Goal: Information Seeking & Learning: Learn about a topic

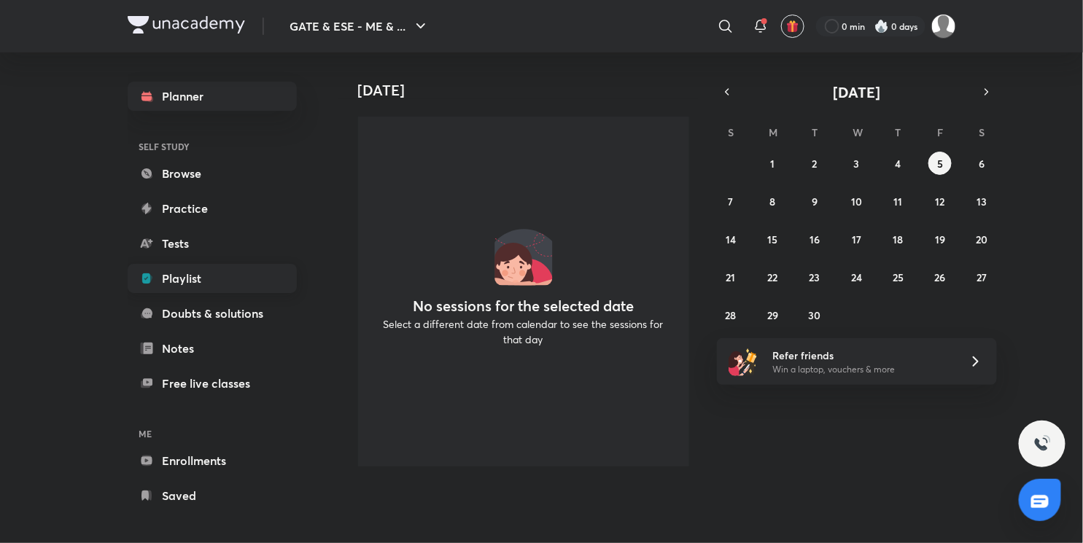
click at [216, 283] on link "Playlist" at bounding box center [212, 278] width 169 height 29
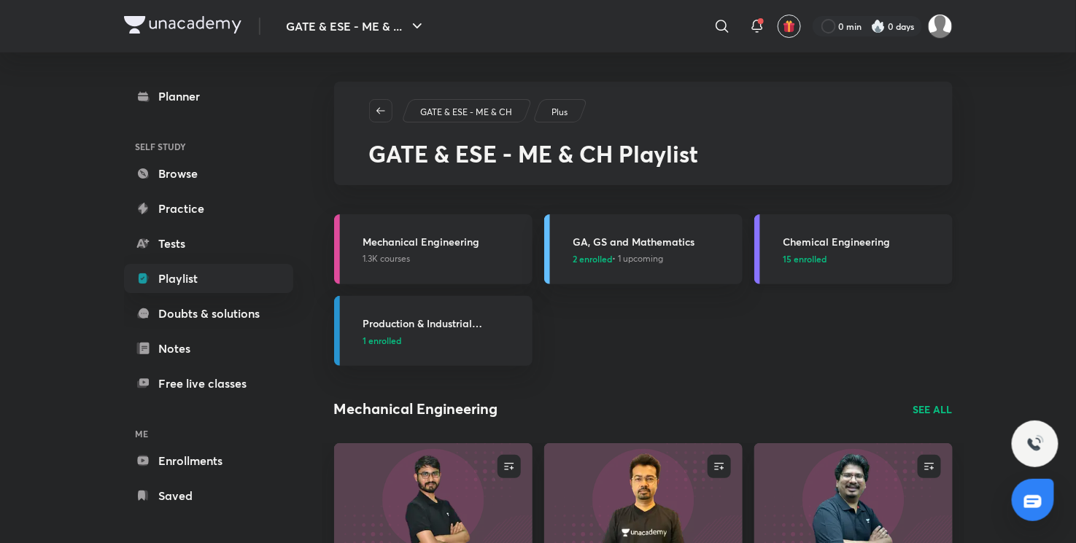
click at [808, 258] on span "15 enrolled" at bounding box center [805, 258] width 44 height 13
click at [808, 257] on span "15 enrolled" at bounding box center [805, 258] width 44 height 13
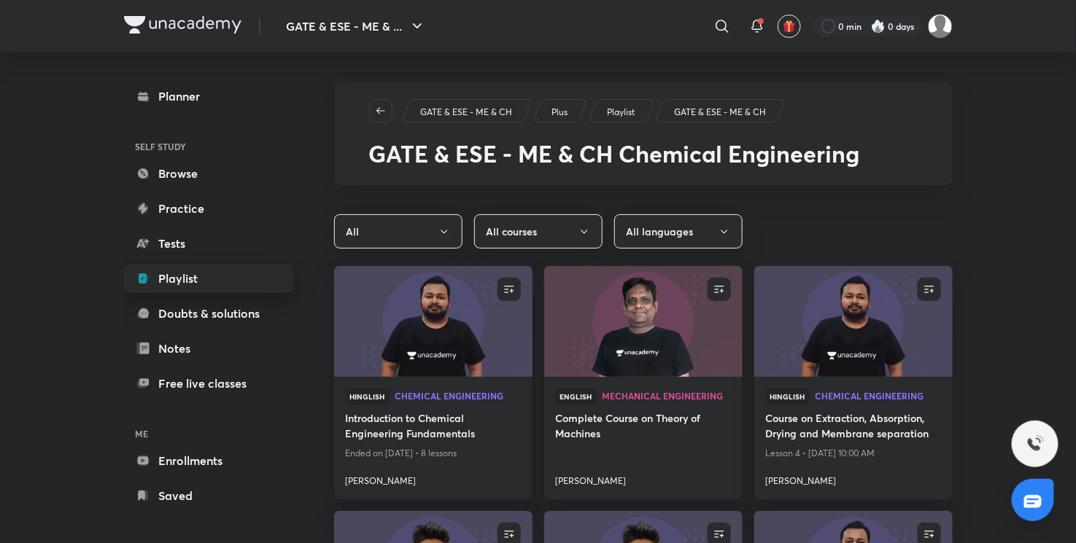
click at [206, 274] on link "Playlist" at bounding box center [208, 278] width 169 height 29
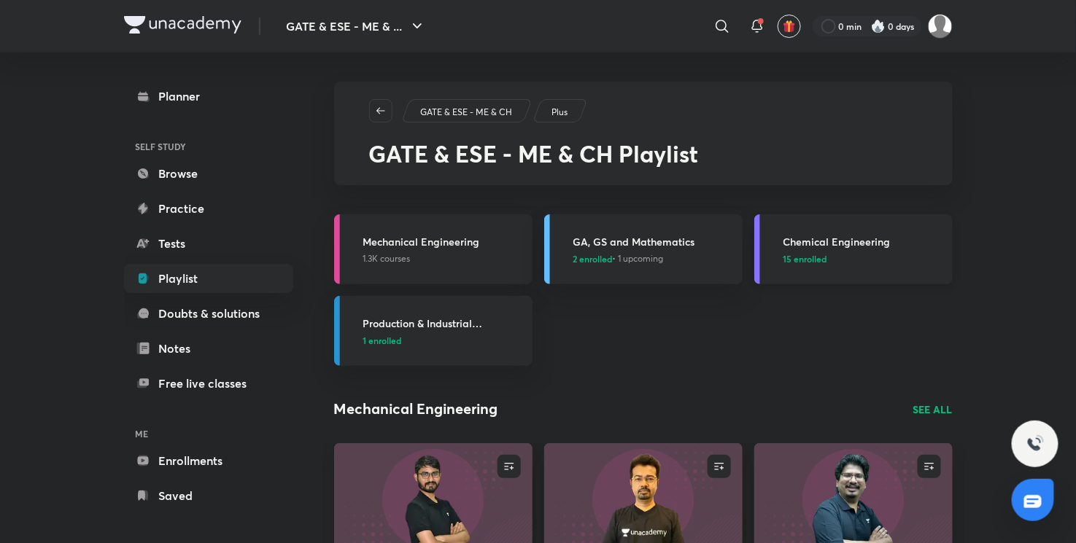
click at [797, 258] on span "15 enrolled" at bounding box center [805, 258] width 44 height 13
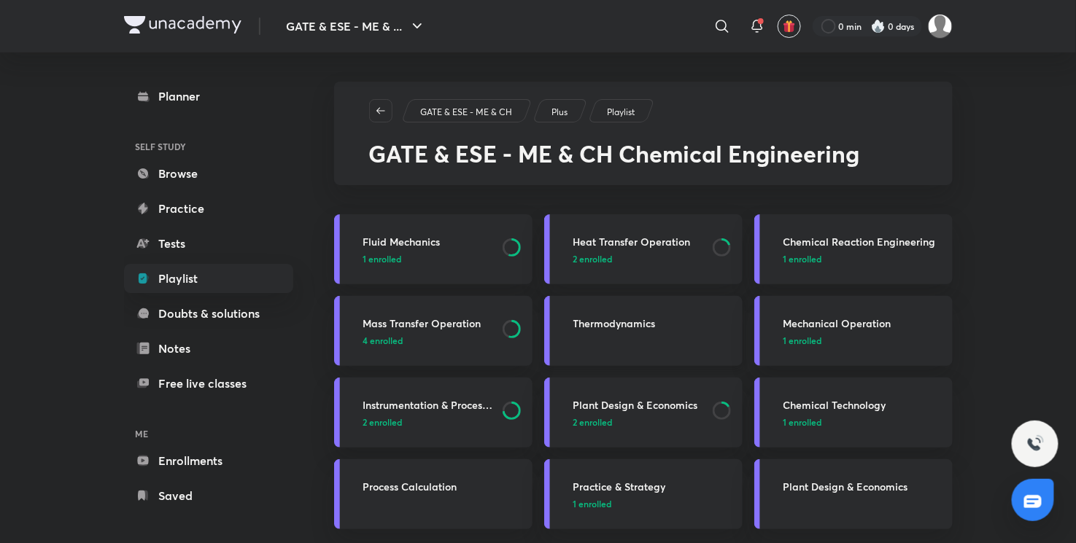
click at [598, 336] on p at bounding box center [653, 340] width 160 height 13
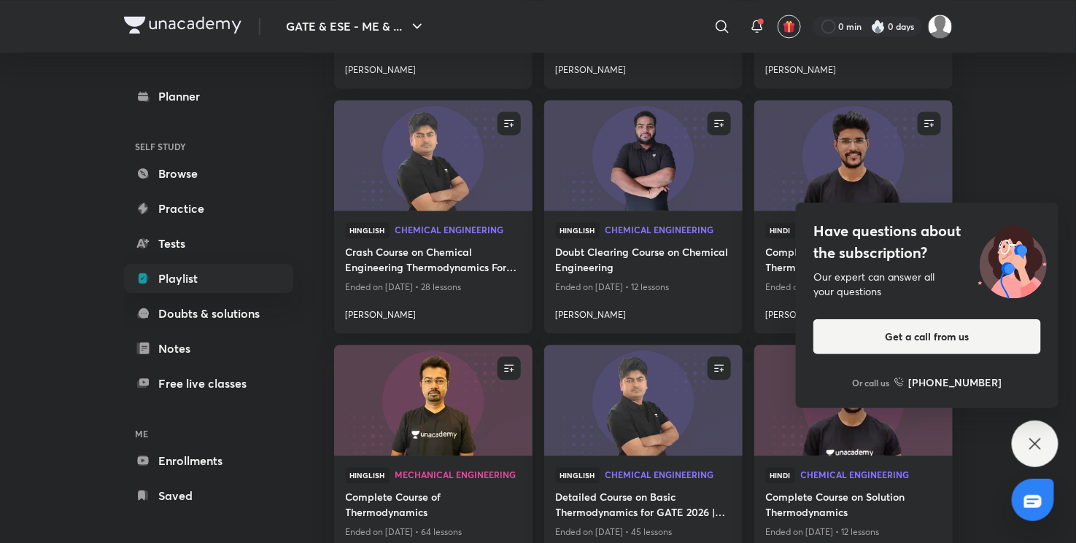
scroll to position [1053, 0]
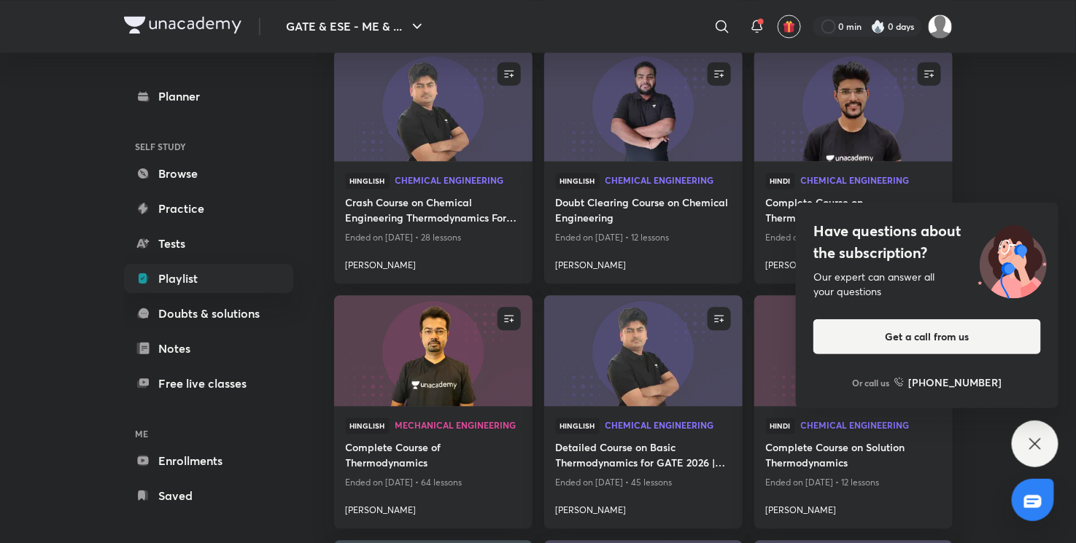
click at [1033, 443] on icon at bounding box center [1035, 444] width 18 height 18
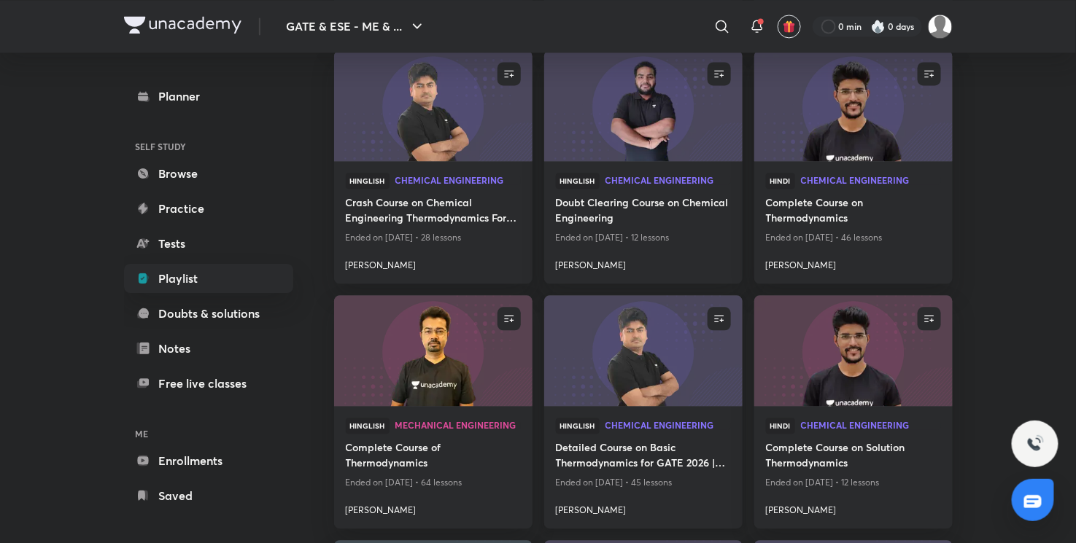
click at [665, 399] on img at bounding box center [643, 351] width 202 height 113
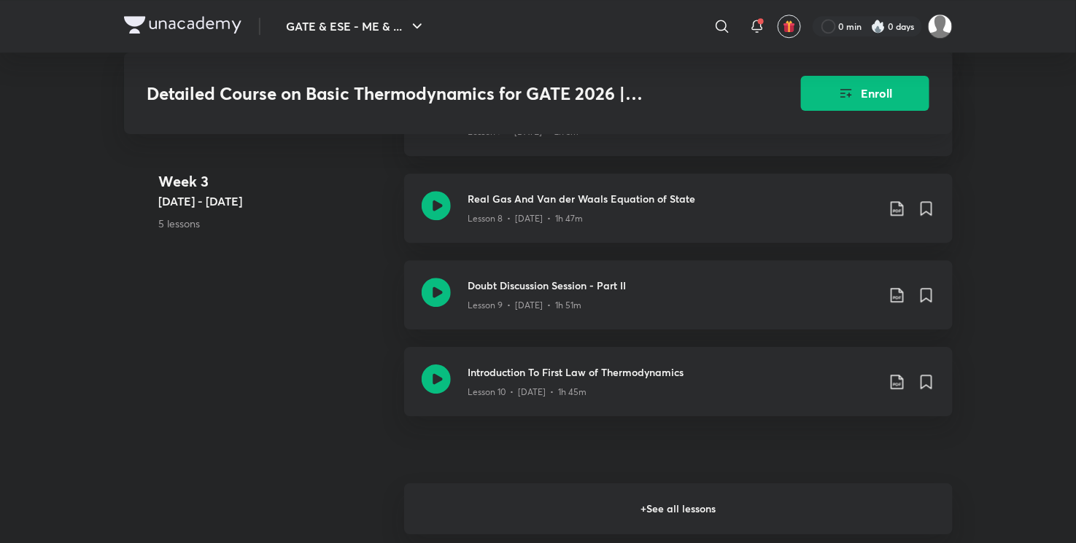
scroll to position [1459, 0]
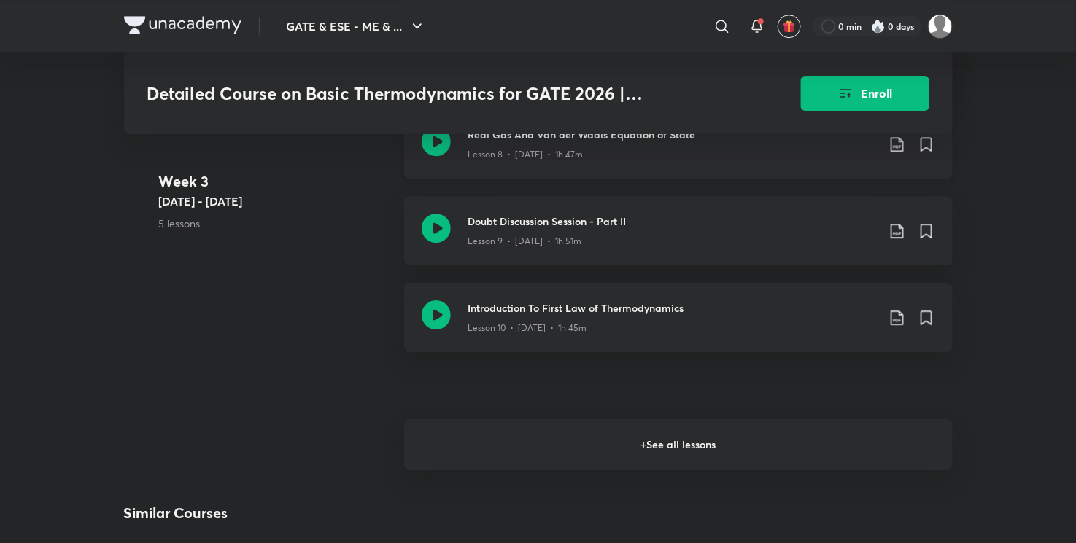
click at [895, 141] on icon at bounding box center [897, 145] width 18 height 18
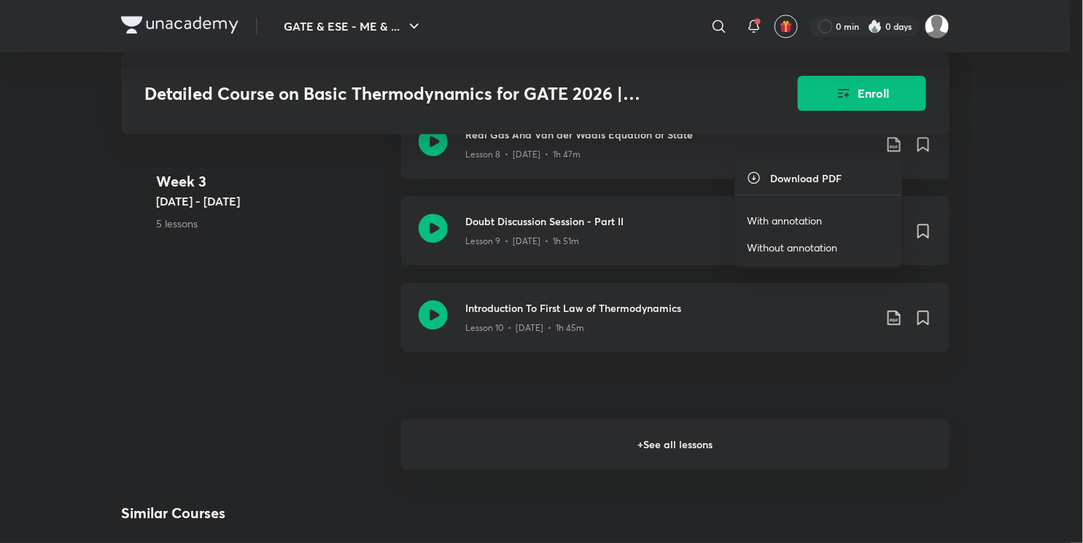
click at [786, 216] on p "With annotation" at bounding box center [784, 220] width 75 height 15
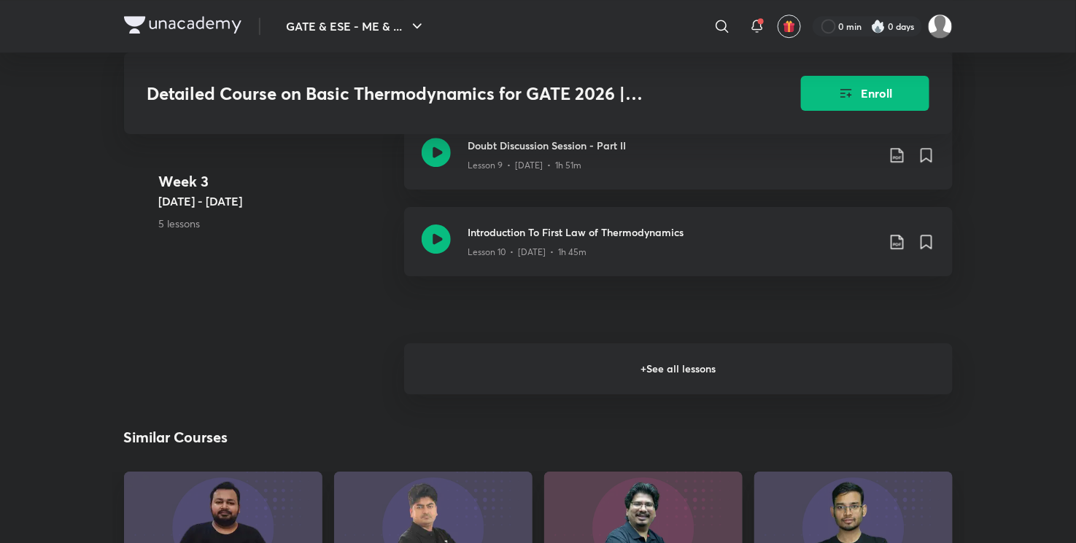
scroll to position [1621, 0]
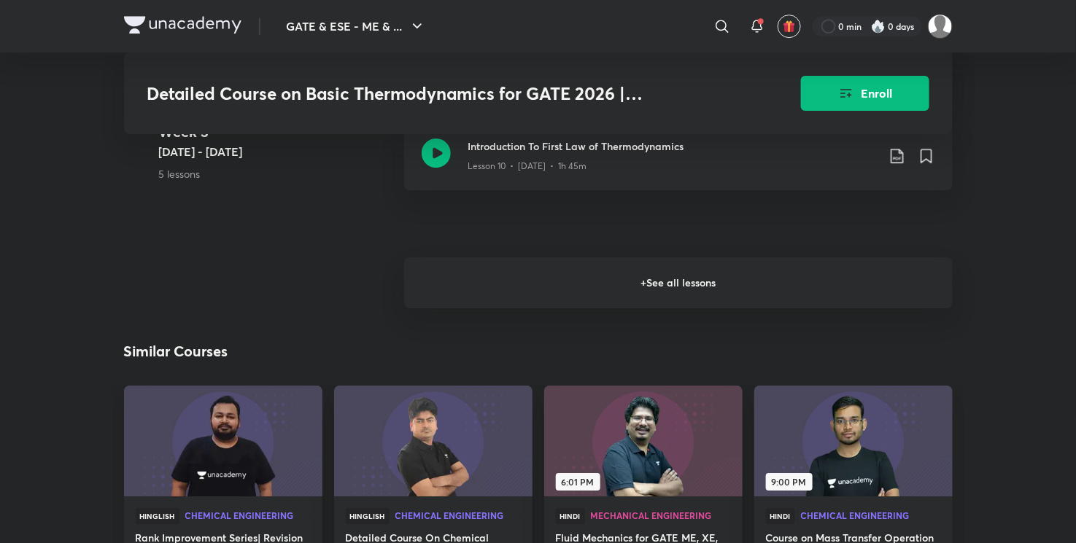
click at [696, 300] on h6 "+ See all lessons" at bounding box center [678, 282] width 549 height 51
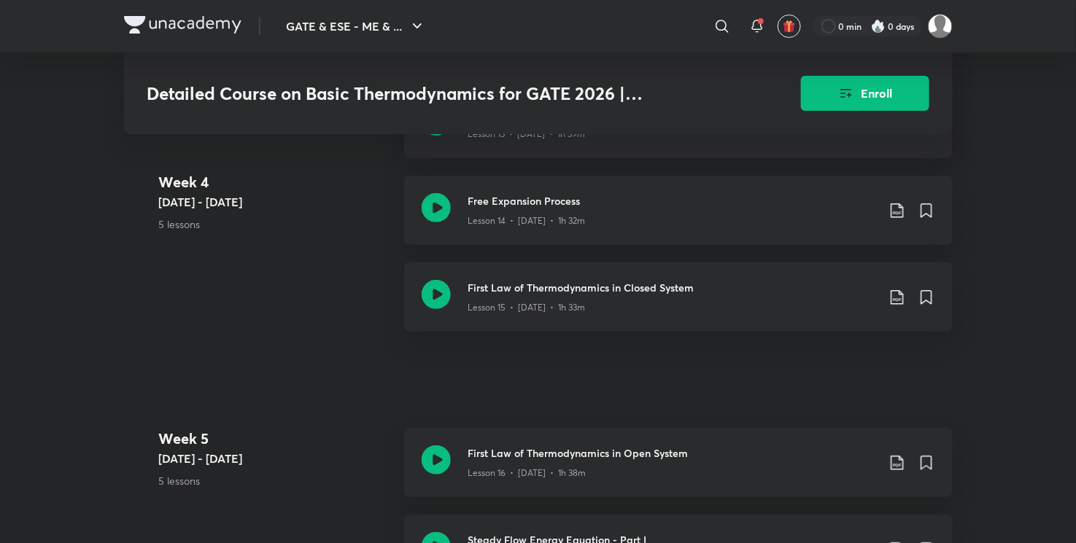
scroll to position [2026, 0]
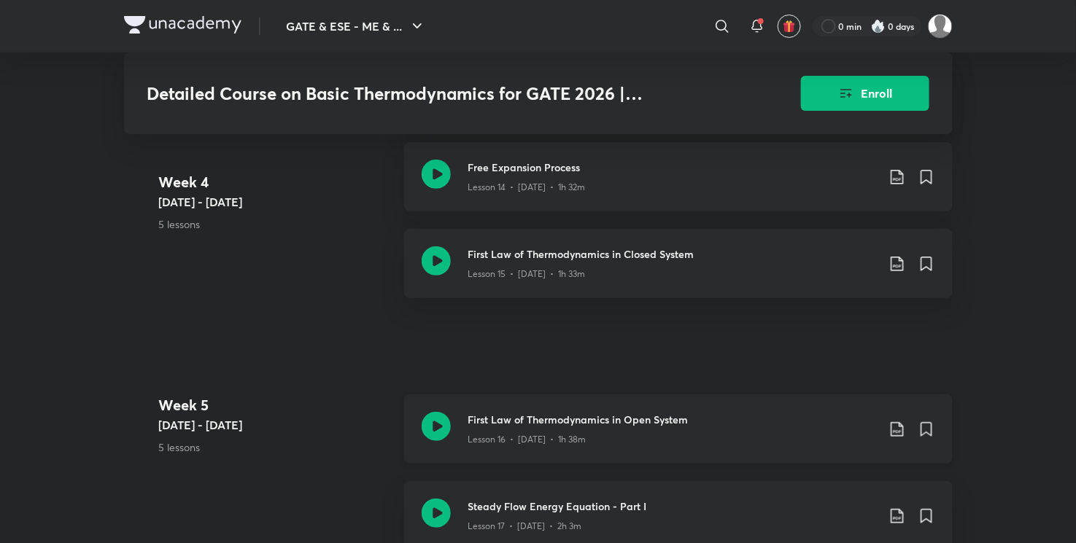
click at [899, 426] on icon at bounding box center [897, 430] width 18 height 18
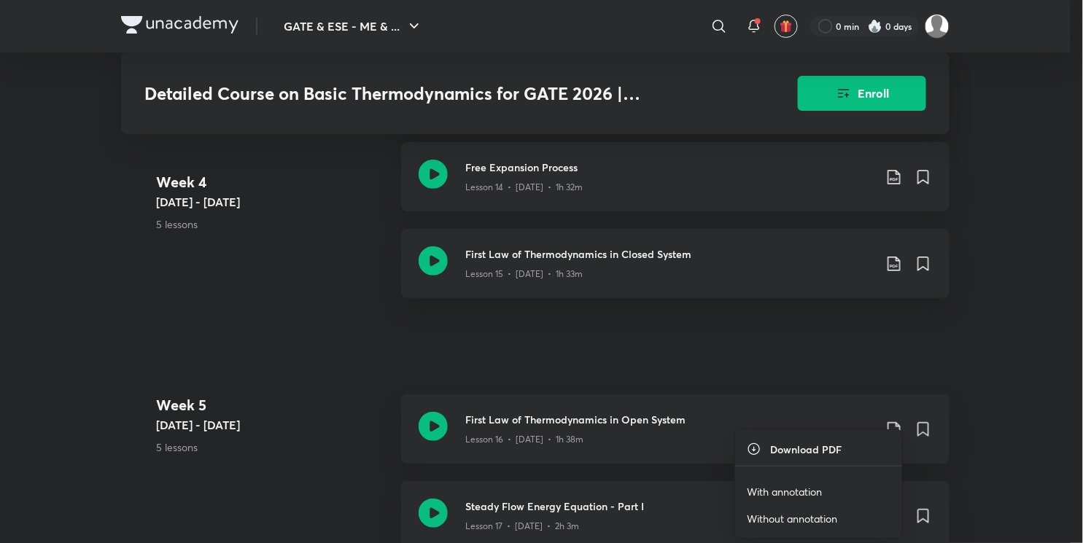
click at [783, 492] on p "With annotation" at bounding box center [784, 491] width 75 height 15
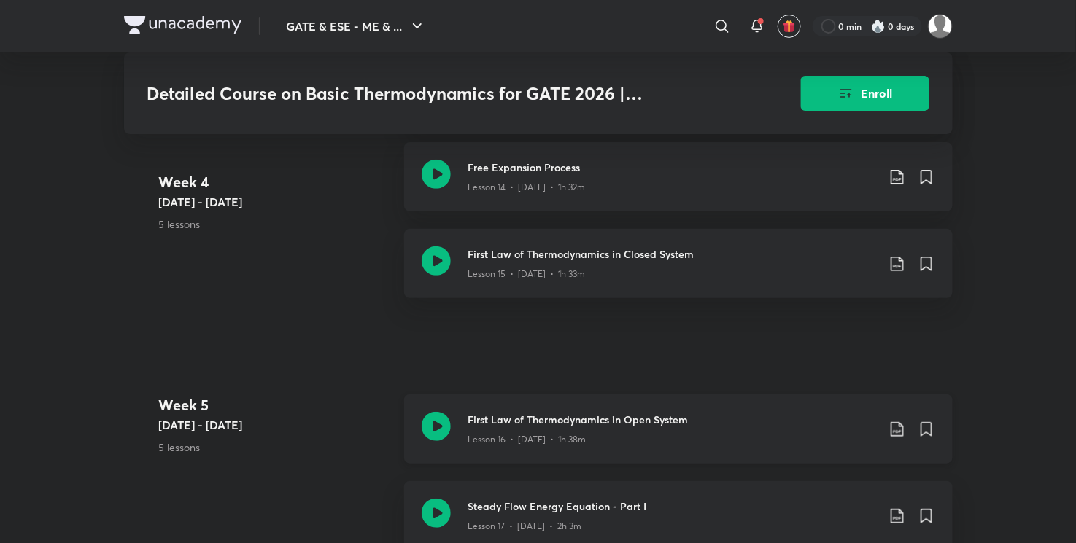
click at [897, 425] on icon at bounding box center [897, 430] width 18 height 18
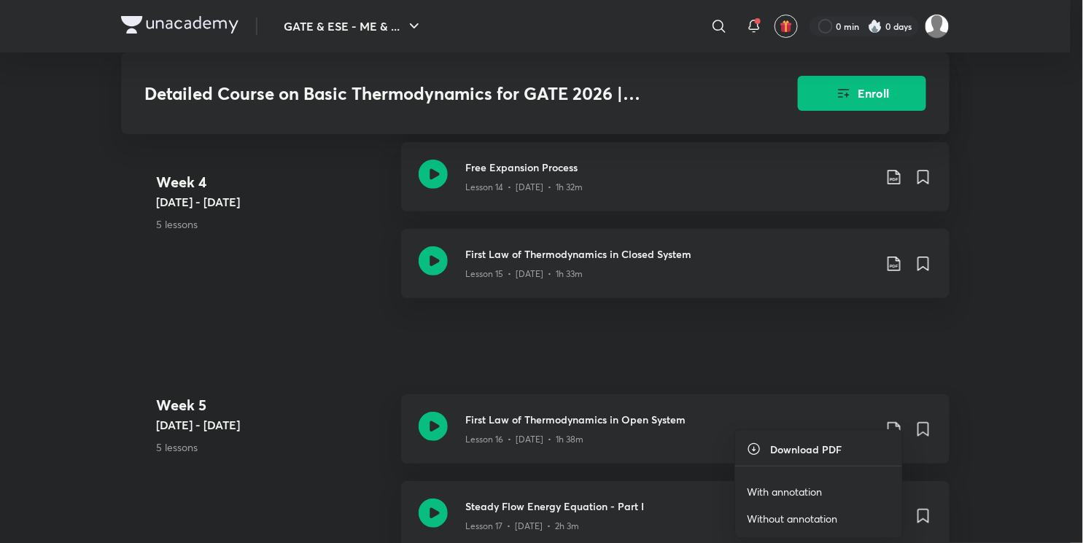
click at [775, 492] on p "With annotation" at bounding box center [784, 491] width 75 height 15
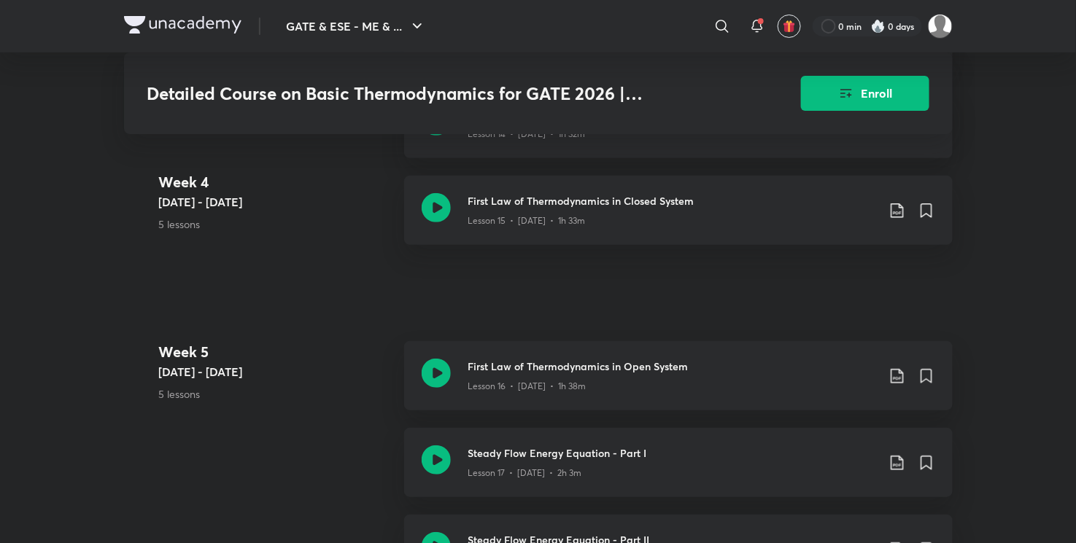
scroll to position [2107, 0]
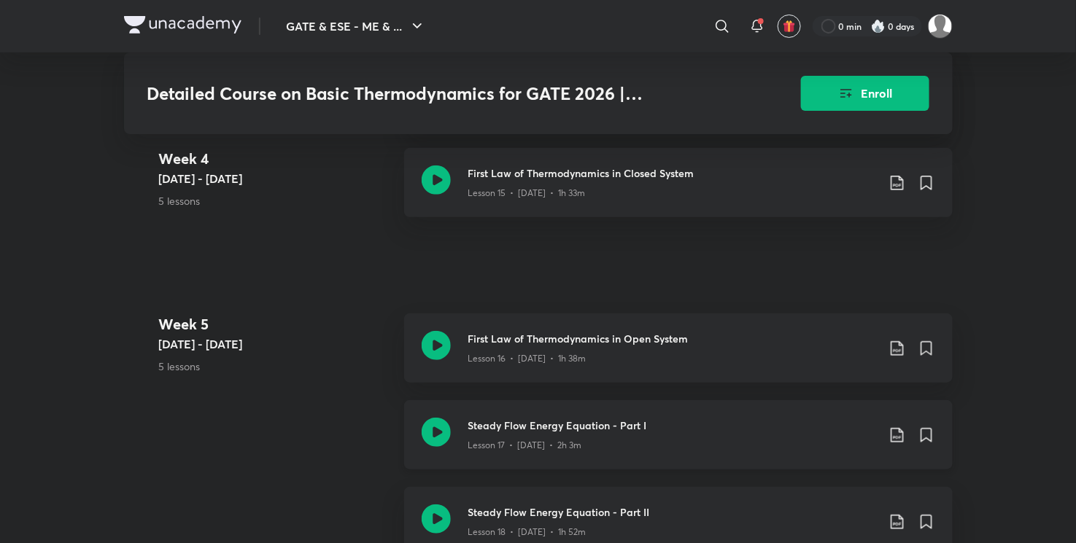
click at [898, 433] on icon at bounding box center [897, 436] width 18 height 18
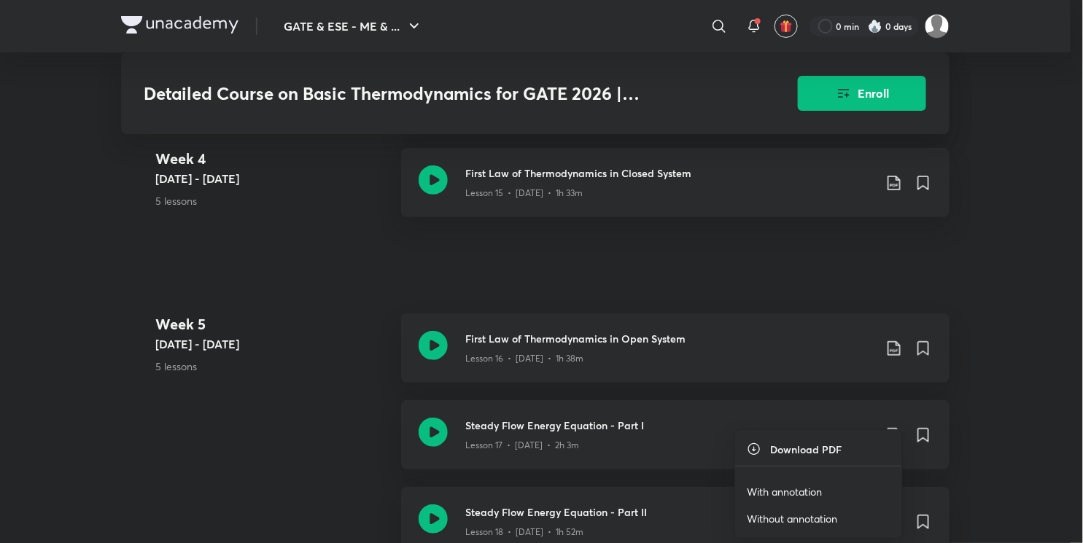
click at [772, 482] on li "With annotation" at bounding box center [818, 491] width 167 height 27
click at [773, 483] on li "With annotation" at bounding box center [818, 491] width 167 height 27
click at [775, 487] on p "With annotation" at bounding box center [784, 491] width 75 height 15
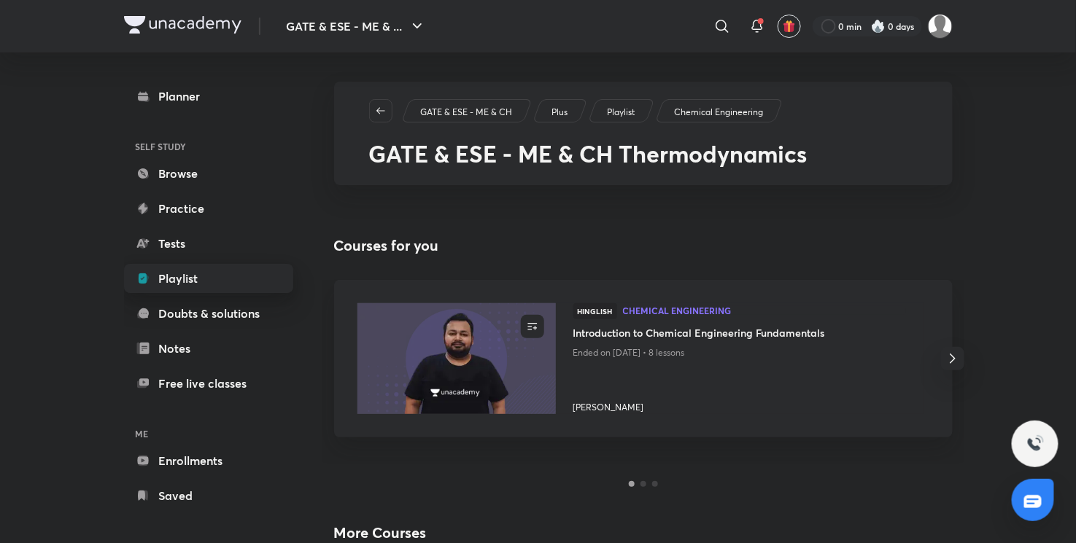
click at [190, 287] on link "Playlist" at bounding box center [208, 278] width 169 height 29
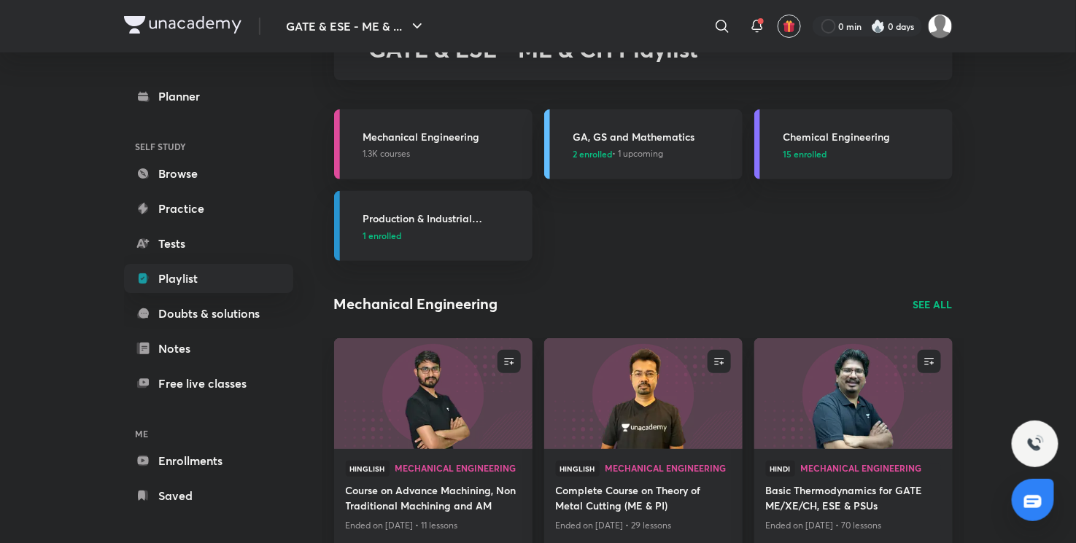
scroll to position [81, 0]
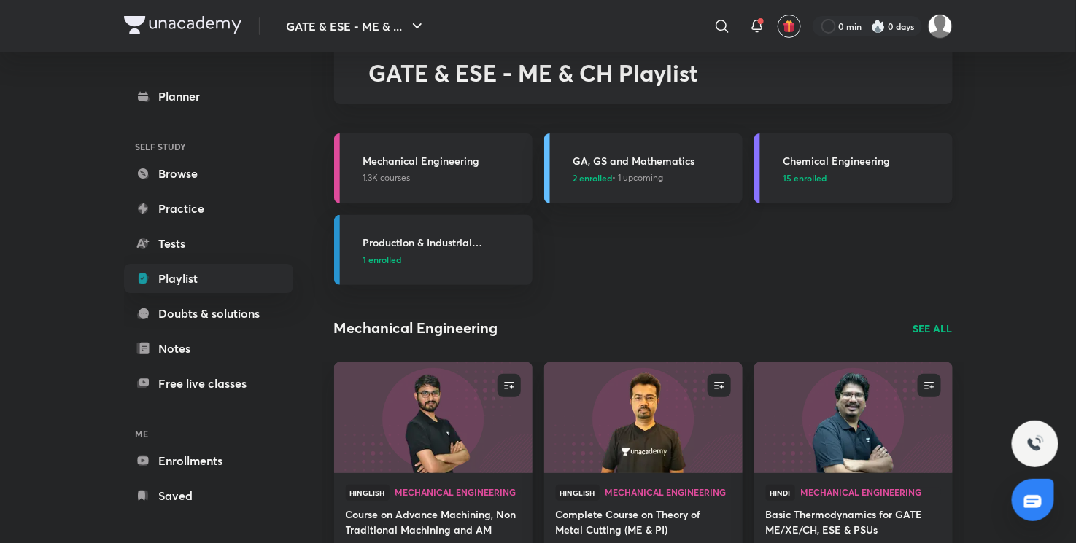
click at [800, 175] on span "15 enrolled" at bounding box center [805, 177] width 44 height 13
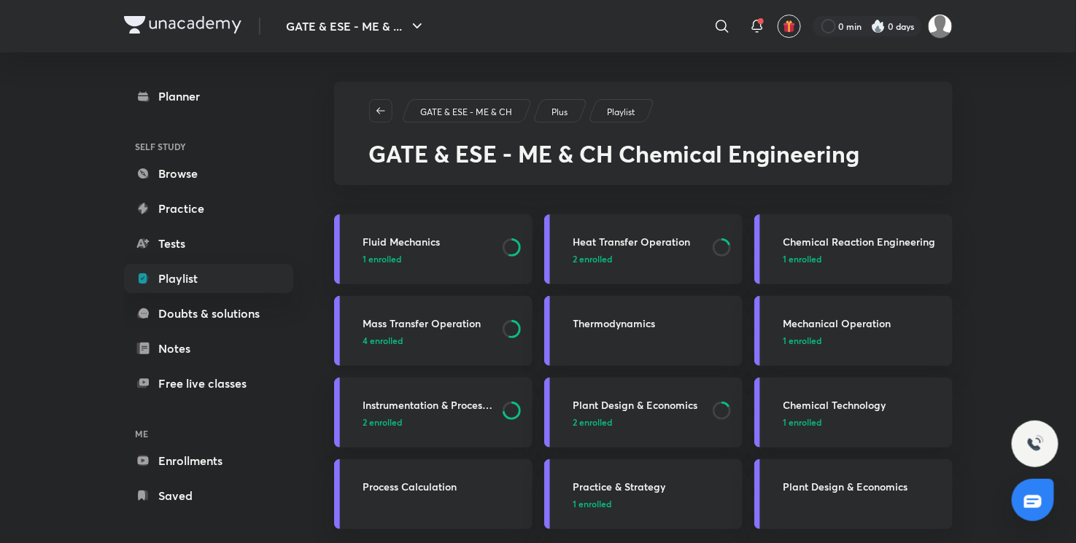
click at [384, 337] on span "4 enrolled" at bounding box center [383, 340] width 40 height 13
click at [384, 338] on span "4 enrolled" at bounding box center [383, 340] width 40 height 13
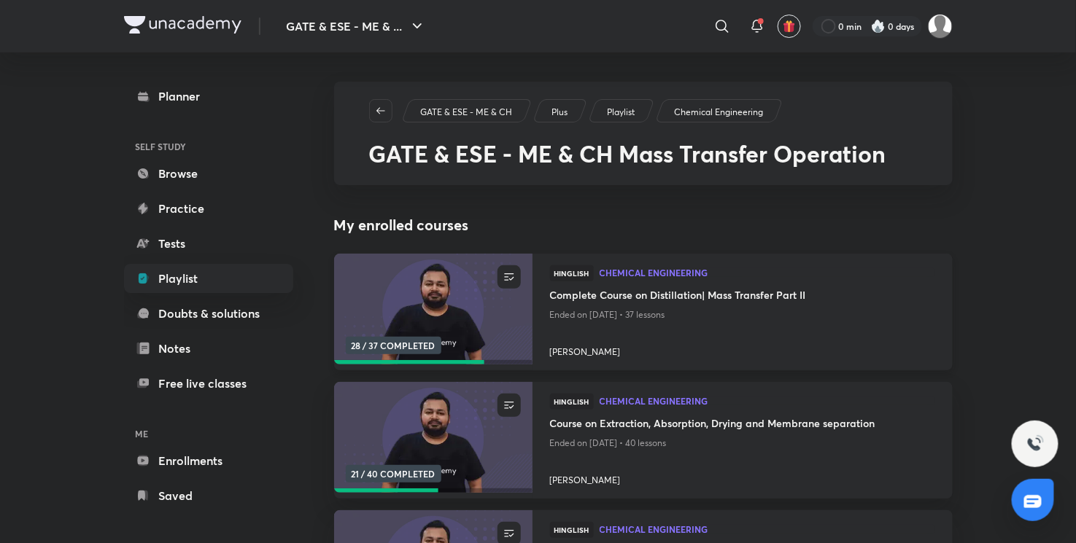
click at [512, 311] on img at bounding box center [433, 309] width 202 height 113
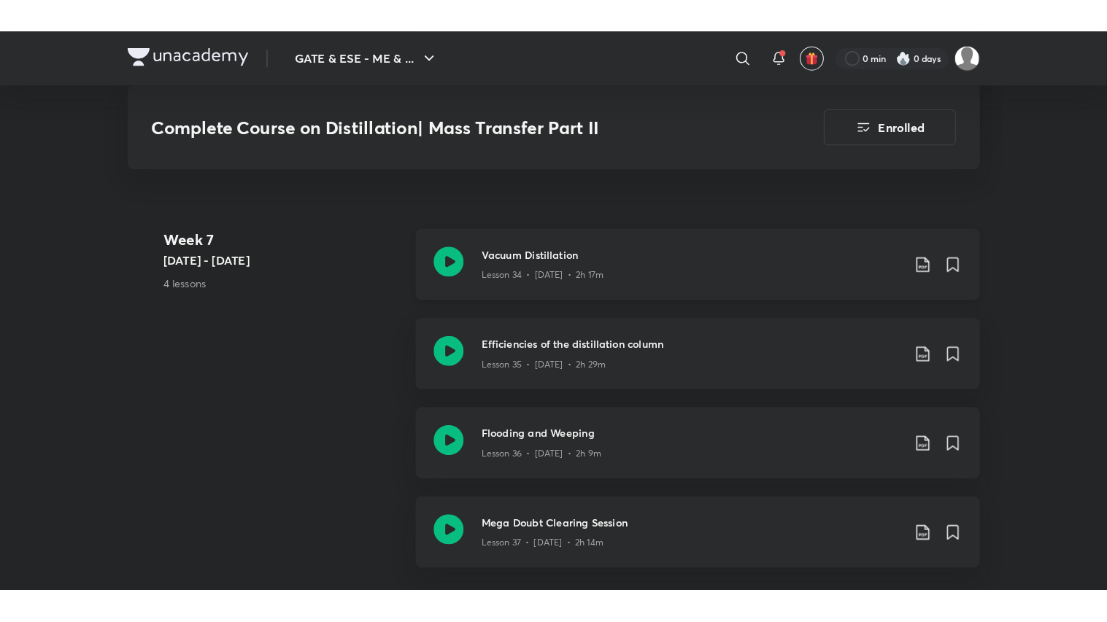
scroll to position [4253, 0]
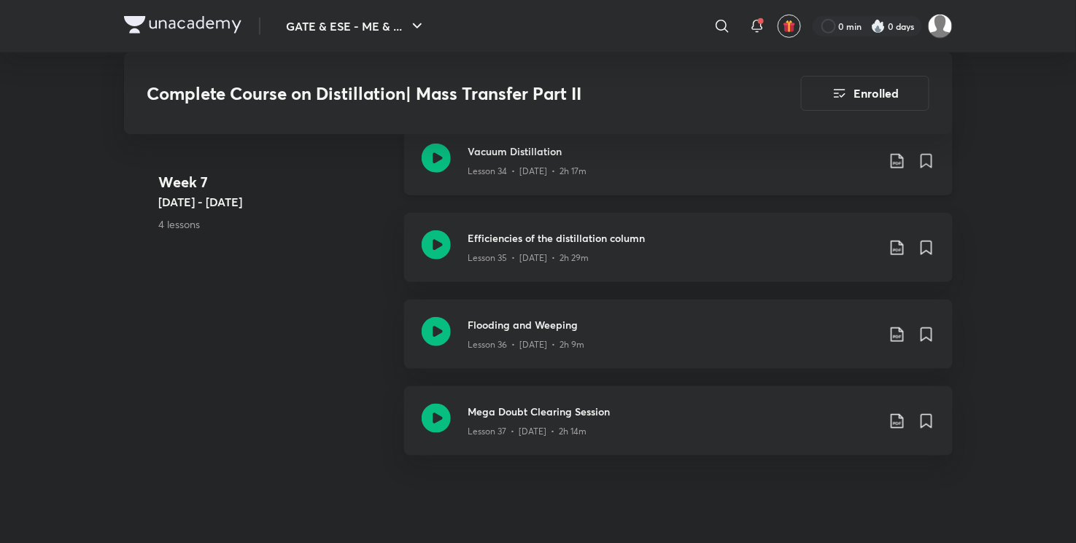
click at [433, 158] on icon at bounding box center [436, 158] width 29 height 29
